Goal: Submit feedback/report problem: Submit feedback/report problem

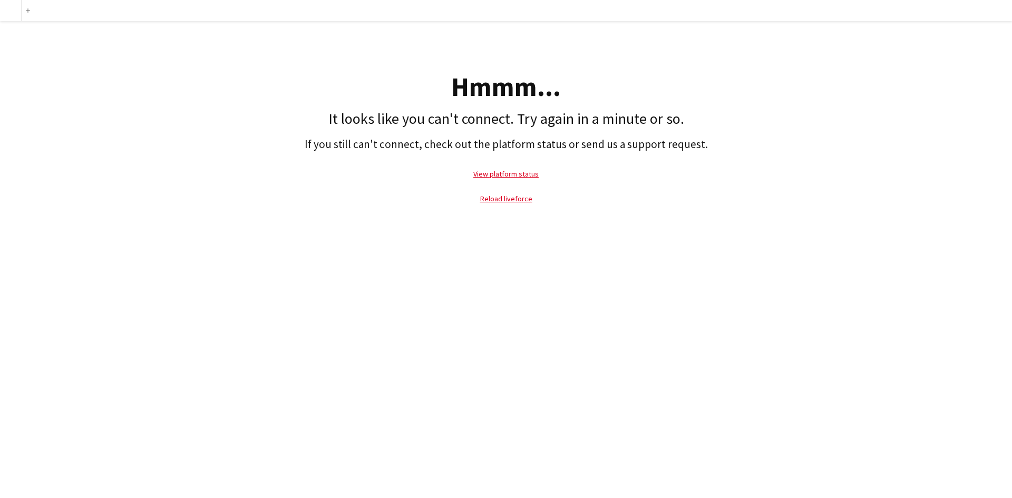
click at [21, 14] on div at bounding box center [10, 10] width 21 height 21
click at [27, 14] on button "Add" at bounding box center [28, 10] width 8 height 8
click at [590, 183] on p "View platform status" at bounding box center [506, 174] width 1002 height 24
